Goal: Task Accomplishment & Management: Complete application form

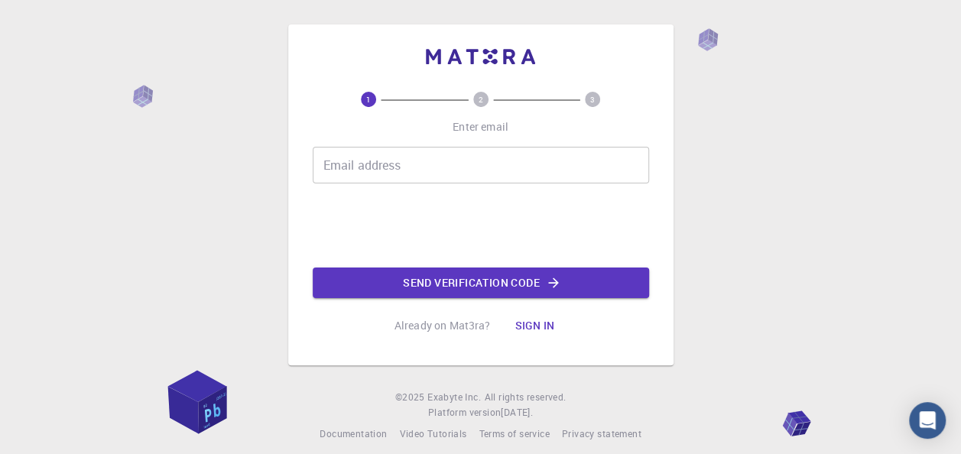
click at [366, 164] on input "Email address" at bounding box center [481, 165] width 336 height 37
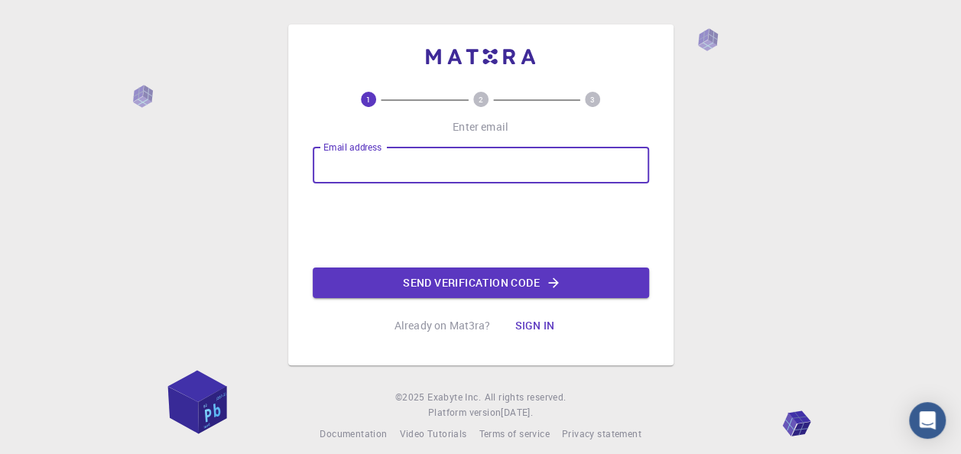
type input "[EMAIL_ADDRESS][DOMAIN_NAME]"
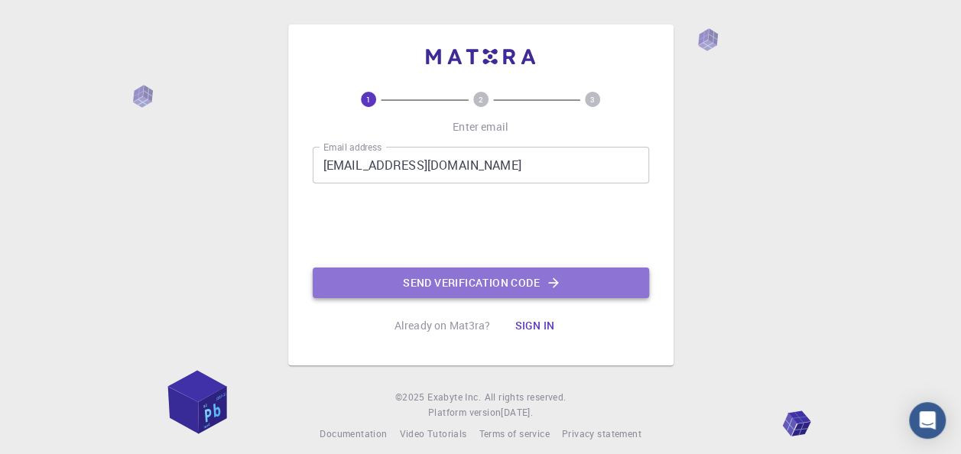
click at [479, 284] on button "Send verification code" at bounding box center [481, 283] width 336 height 31
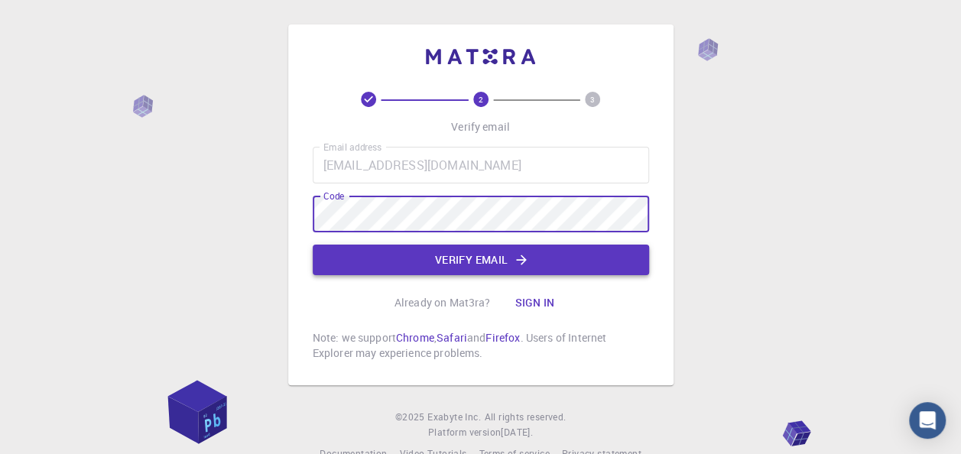
click at [398, 257] on button "Verify email" at bounding box center [481, 260] width 336 height 31
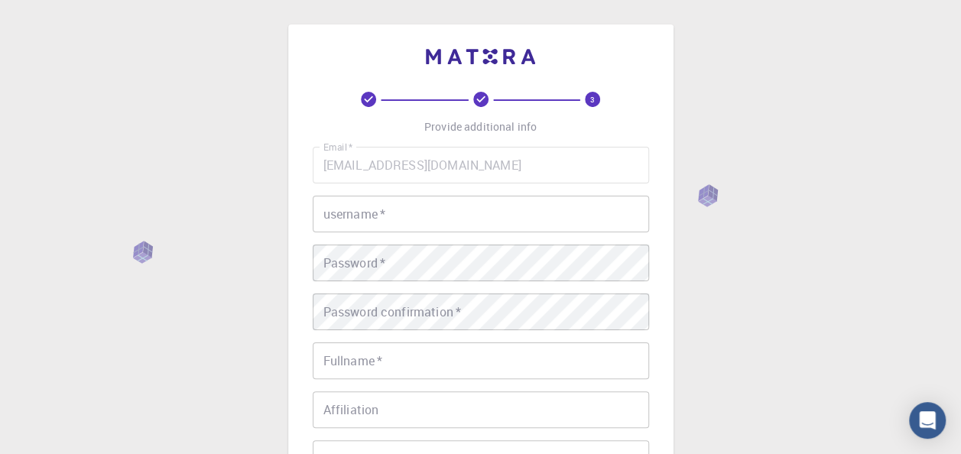
click at [351, 216] on input "username   *" at bounding box center [481, 214] width 336 height 37
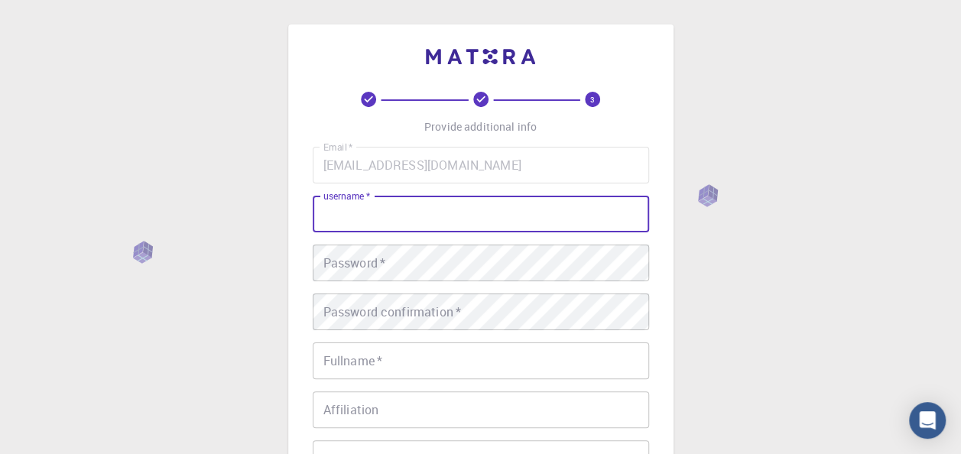
click at [725, 286] on div "3 Provide additional info Email   * [EMAIL_ADDRESS][DOMAIN_NAME] Email   * user…" at bounding box center [480, 389] width 961 height 778
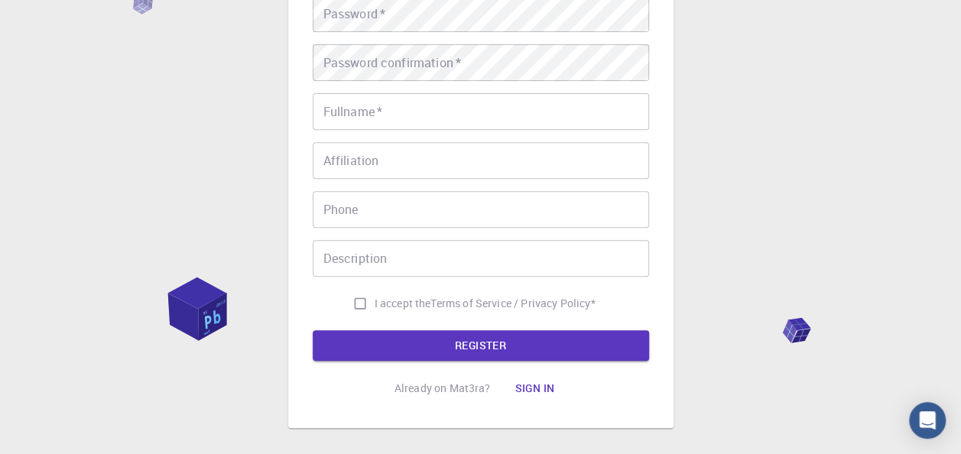
scroll to position [251, 0]
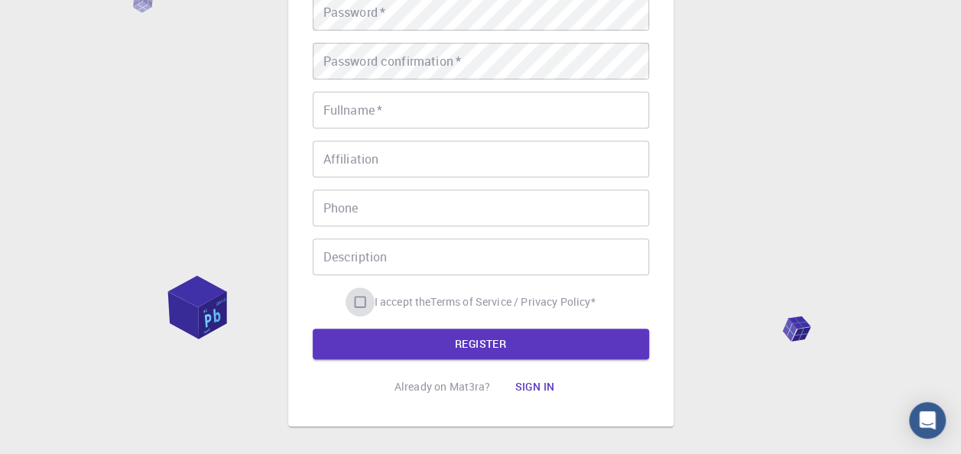
click at [361, 294] on input "I accept the Terms of Service / Privacy Policy *" at bounding box center [360, 302] width 29 height 29
checkbox input "true"
click at [347, 246] on div "Description Description" at bounding box center [481, 257] width 336 height 37
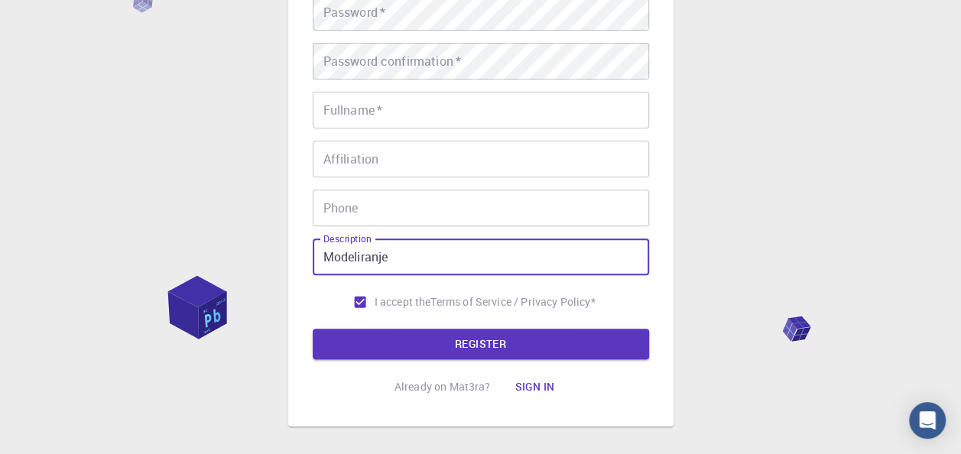
type input "Modeliranje"
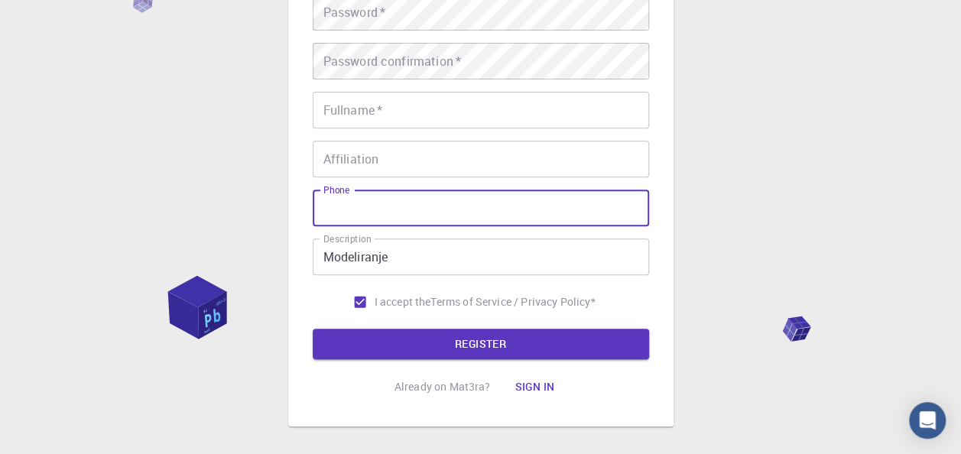
click at [376, 197] on input "Phone" at bounding box center [481, 208] width 336 height 37
type input "[PHONE_NUMBER]"
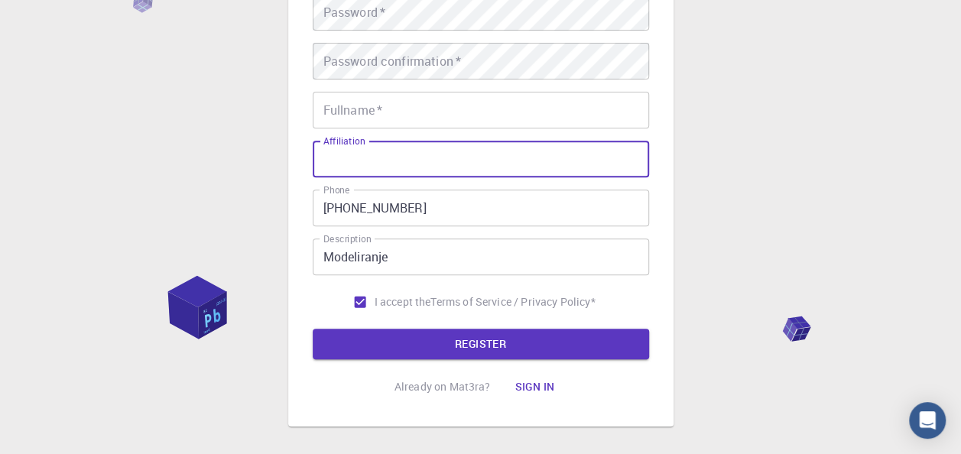
click at [370, 164] on input "Affiliation" at bounding box center [481, 159] width 336 height 37
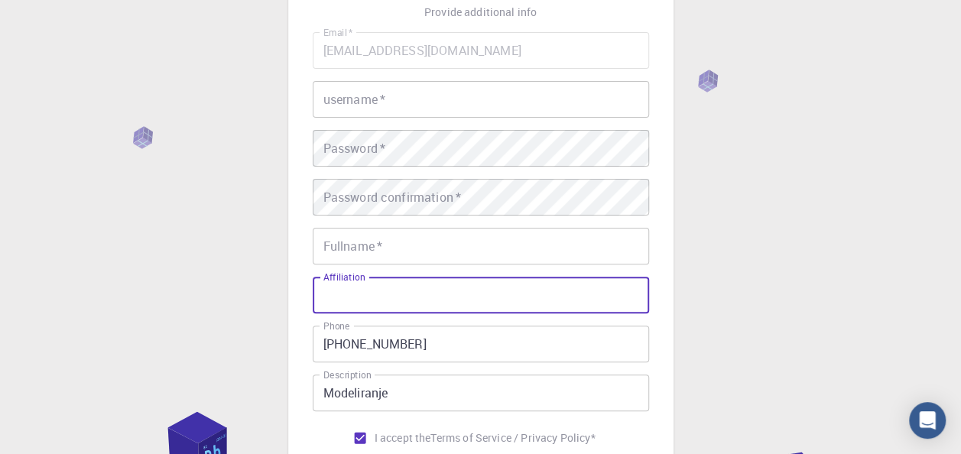
scroll to position [0, 0]
